Goal: Task Accomplishment & Management: Manage account settings

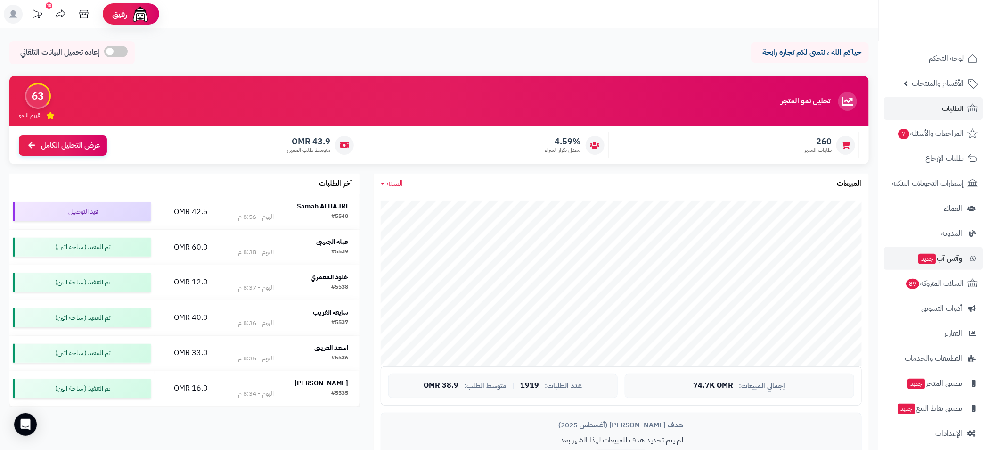
scroll to position [848, 0]
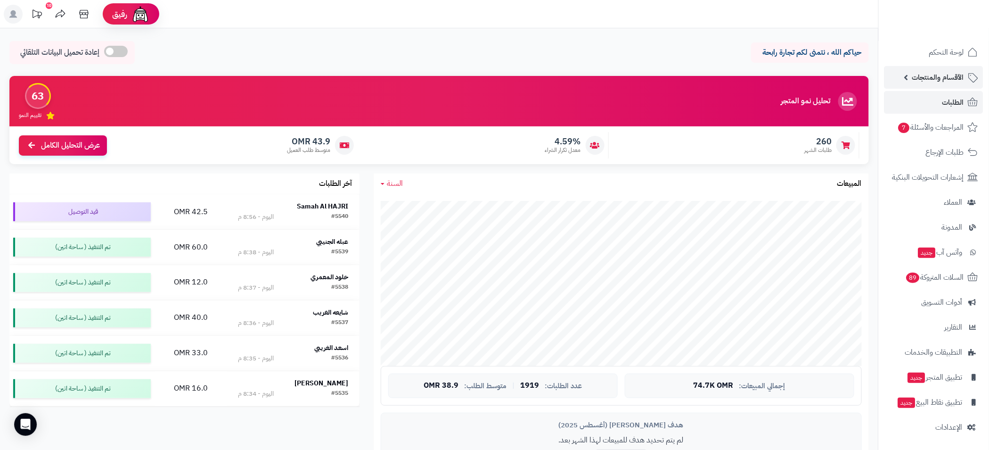
click at [916, 77] on span "الأقسام والمنتجات" at bounding box center [938, 77] width 52 height 13
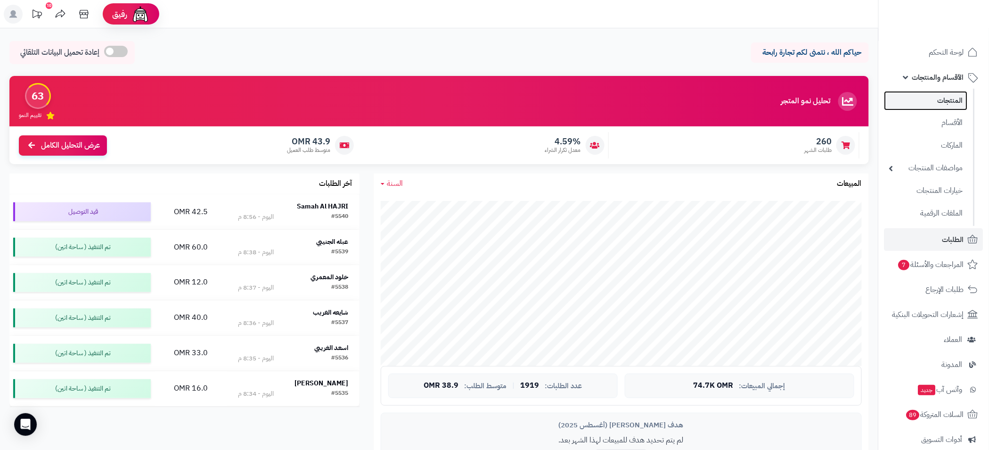
click at [950, 105] on link "المنتجات" at bounding box center [926, 100] width 83 height 19
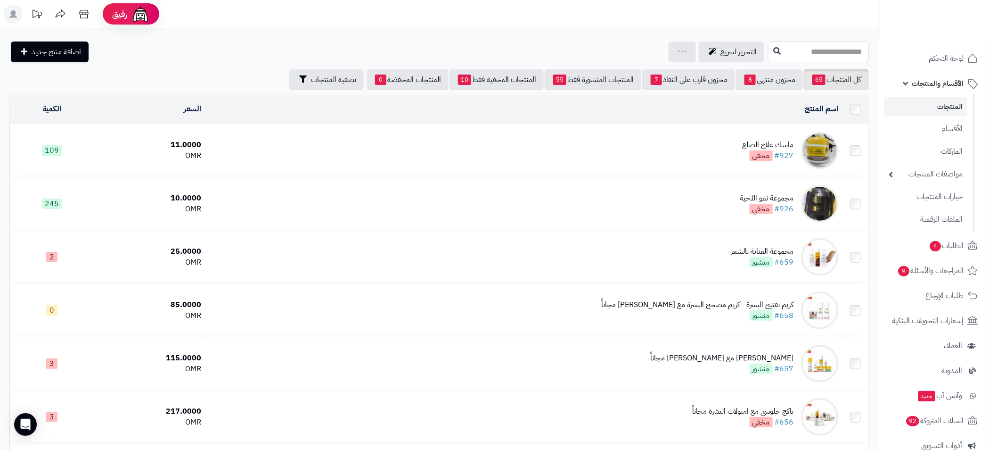
click at [768, 47] on input "text" at bounding box center [818, 51] width 101 height 21
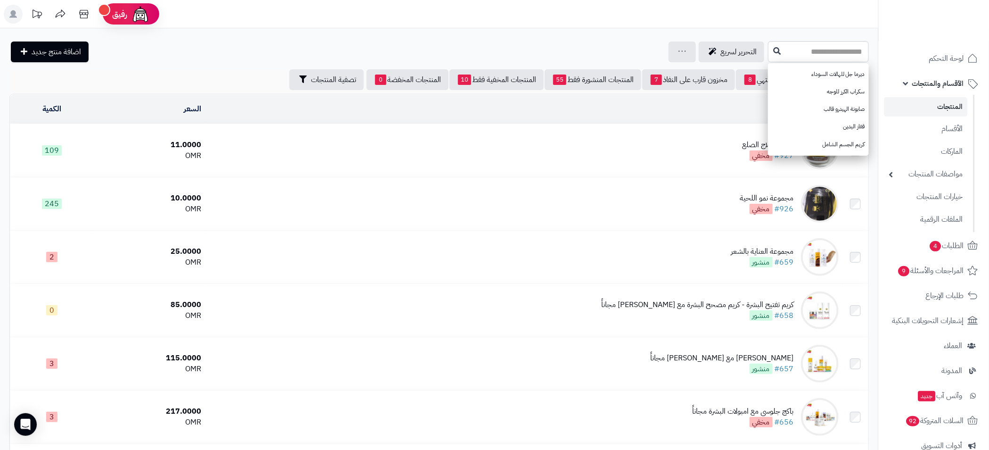
click at [213, 48] on div "التحرير لسريع جرد مخزون المنتجات جرد مخزون الخيارات فقط تعديل أسعار المنتجات ال…" at bounding box center [387, 51] width 756 height 21
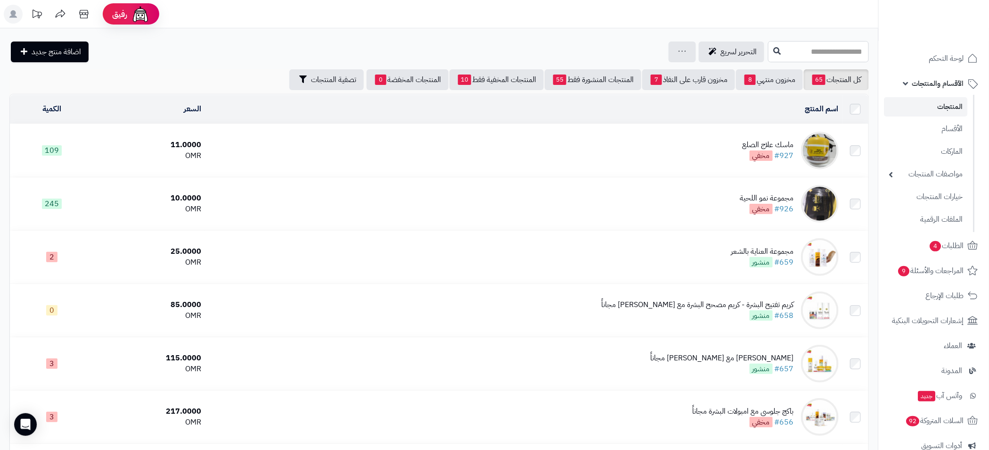
click at [841, 54] on input "text" at bounding box center [818, 51] width 101 height 21
type input "*"
type input "*****"
click at [833, 86] on link "صابونية الهيدرو" at bounding box center [818, 91] width 101 height 17
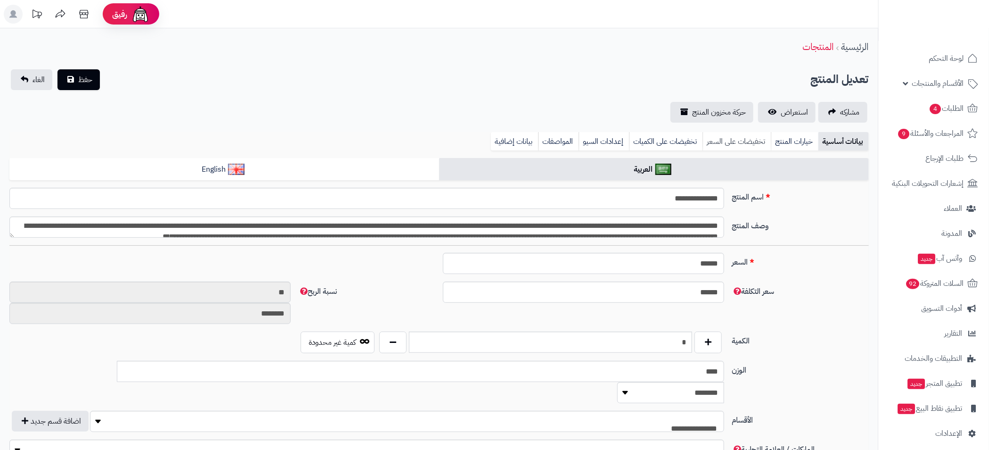
type input "****"
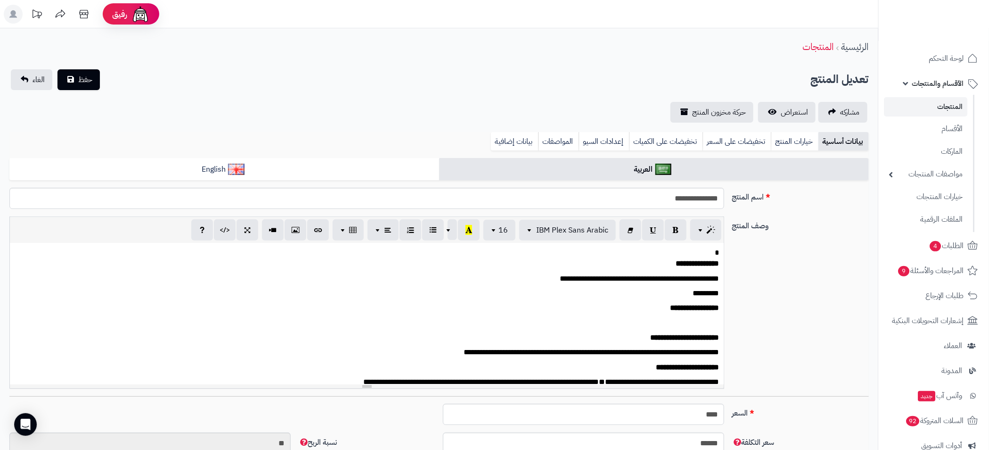
scroll to position [212, 0]
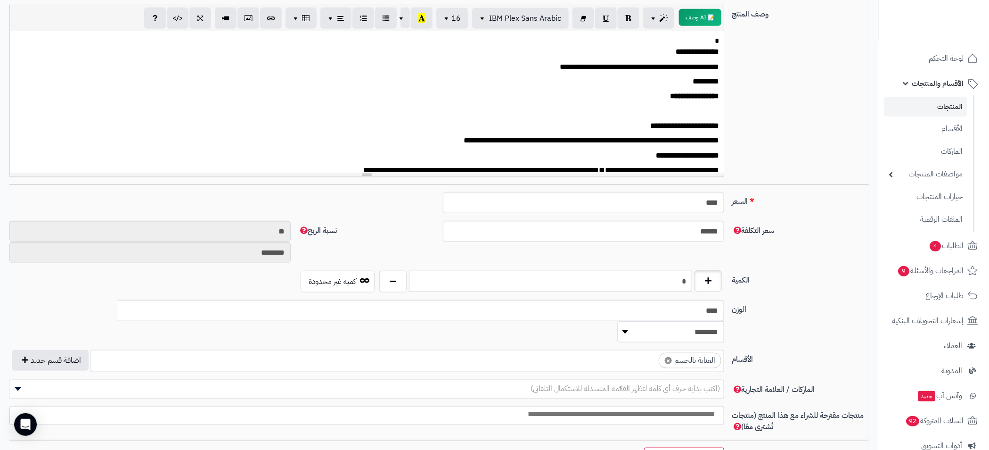
drag, startPoint x: 674, startPoint y: 281, endPoint x: 699, endPoint y: 279, distance: 25.1
click at [699, 279] on div "*" at bounding box center [551, 282] width 348 height 22
click at [757, 253] on div "سعر التكلفة ****** نسبة الربح ** ********" at bounding box center [439, 246] width 867 height 50
drag, startPoint x: 673, startPoint y: 280, endPoint x: 706, endPoint y: 282, distance: 33.5
click at [706, 282] on div "*" at bounding box center [551, 282] width 348 height 22
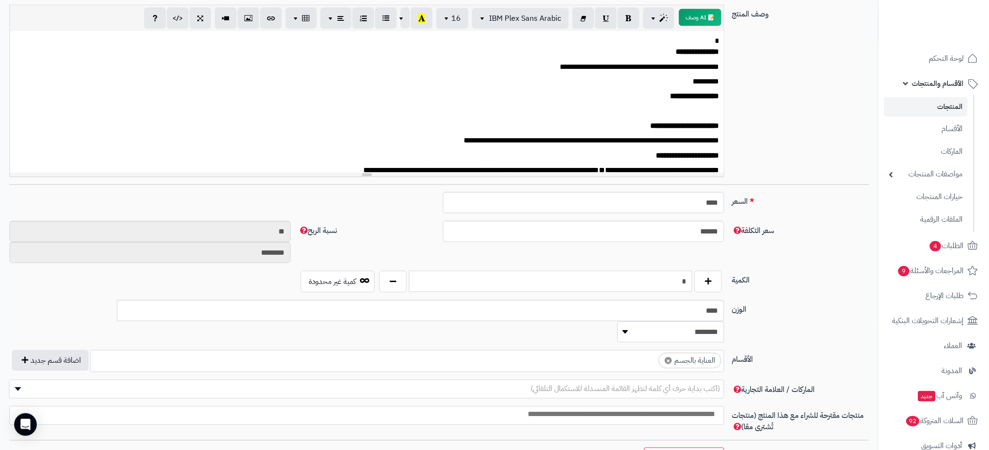
type input "*"
click at [788, 259] on div "سعر التكلفة ****** نسبة الربح ** ********" at bounding box center [439, 246] width 867 height 50
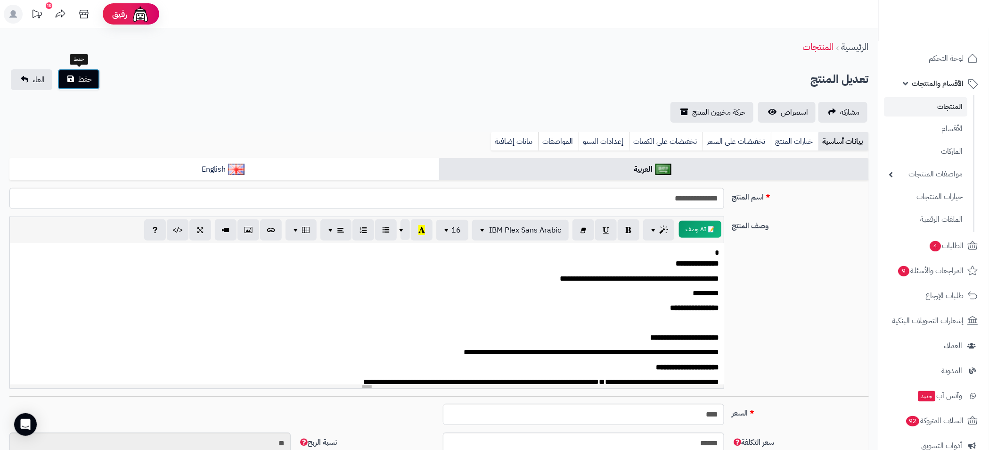
click at [81, 82] on span "حفظ" at bounding box center [85, 79] width 14 height 11
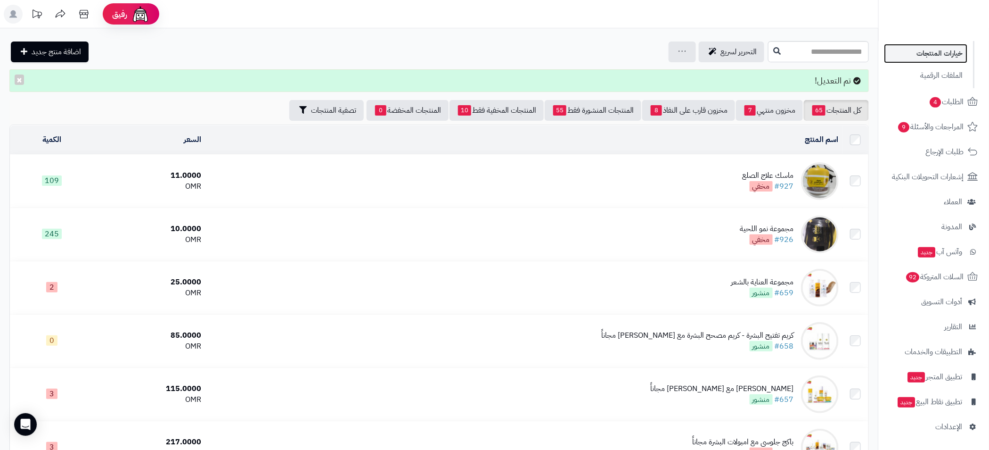
scroll to position [142, 0]
click at [941, 54] on link "خيارات المنتجات" at bounding box center [926, 53] width 83 height 19
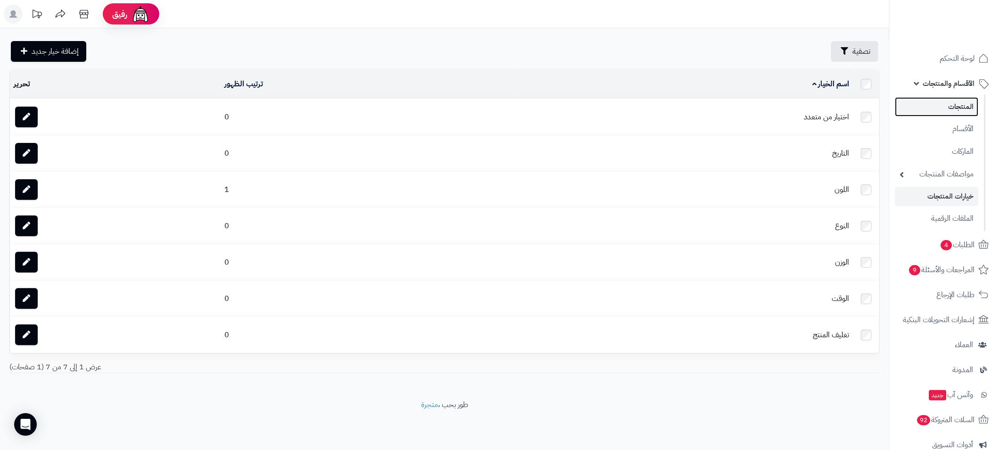
click at [950, 109] on link "المنتجات" at bounding box center [936, 106] width 83 height 19
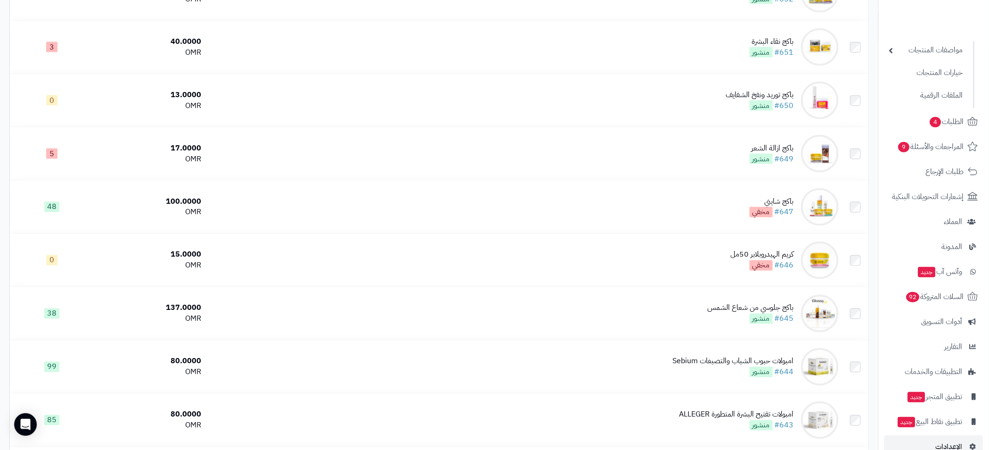
scroll to position [143, 0]
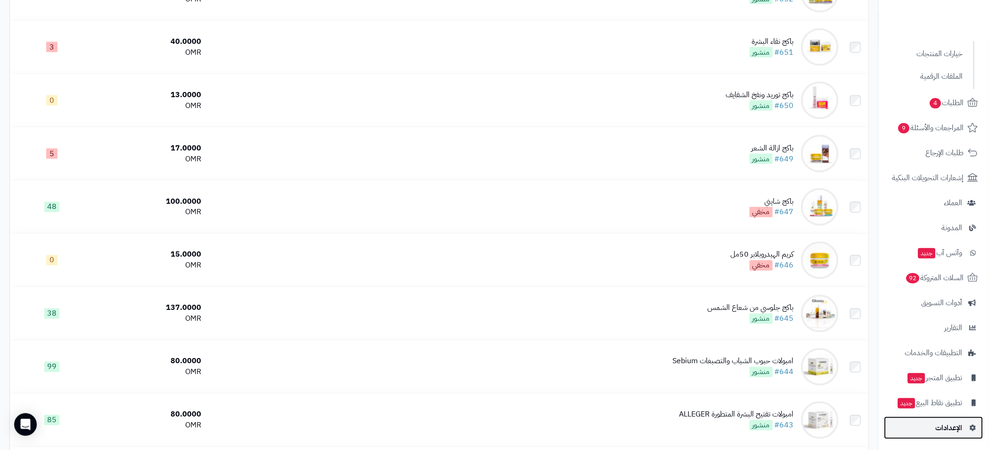
click at [947, 426] on span "الإعدادات" at bounding box center [949, 427] width 27 height 13
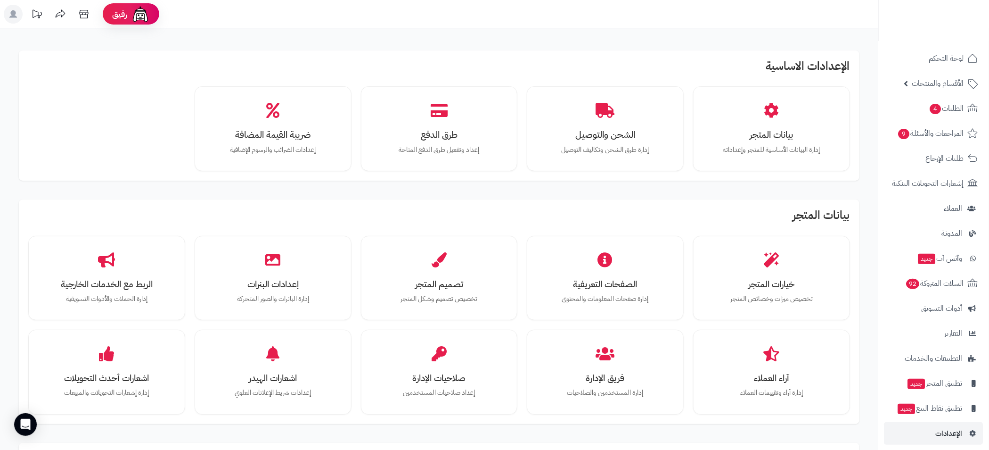
scroll to position [575, 0]
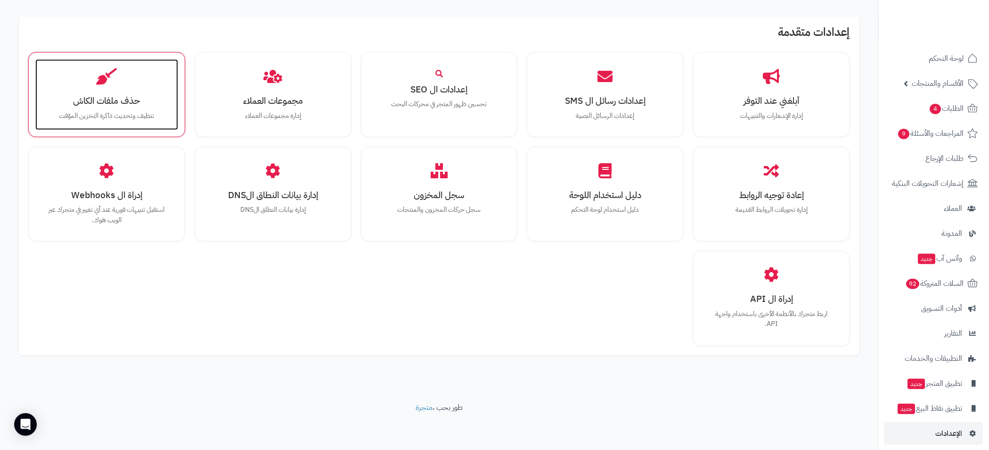
click at [115, 99] on h3 "حذف ملفات الكاش" at bounding box center [107, 101] width 124 height 10
